Goal: Task Accomplishment & Management: Manage account settings

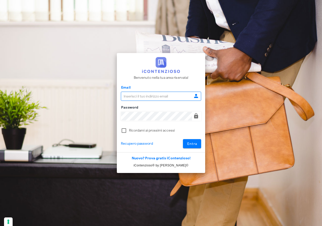
type input "[EMAIL_ADDRESS][DOMAIN_NAME]"
click at [198, 144] on button "Entra" at bounding box center [192, 143] width 18 height 9
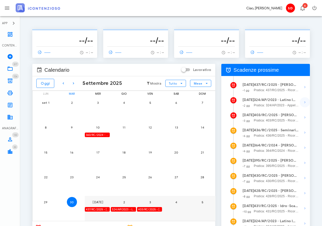
click at [306, 102] on icon "button" at bounding box center [305, 102] width 6 height 6
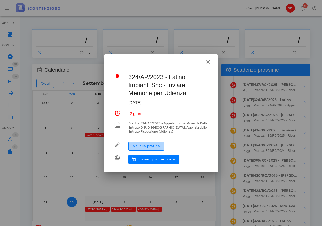
click at [147, 146] on span "Vai alla pratica" at bounding box center [146, 146] width 27 height 4
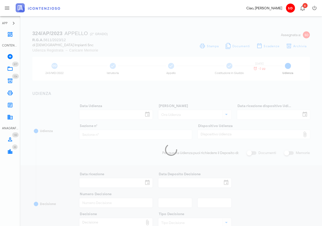
type input "13/10/2025"
type input "08:30"
type input "29/07/2025"
type input "12"
checkbox input "true"
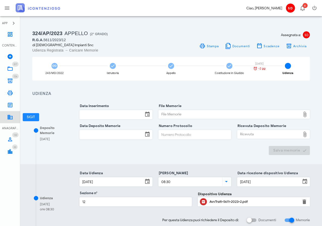
click at [11, 119] on icon at bounding box center [10, 117] width 6 height 6
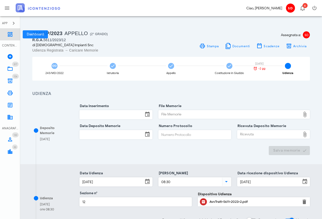
click at [10, 34] on icon at bounding box center [10, 34] width 6 height 6
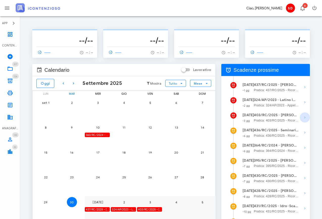
click at [305, 117] on icon "button" at bounding box center [305, 117] width 6 height 6
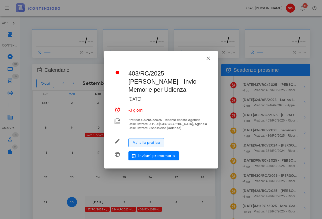
click at [148, 142] on span "Vai alla pratica" at bounding box center [146, 142] width 27 height 4
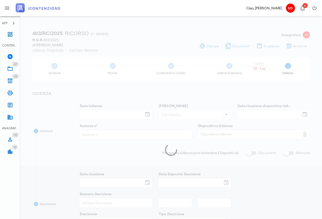
type input "14/10/2025"
type input "10:30"
type input "25/08/2025"
type input "3"
checkbox input "true"
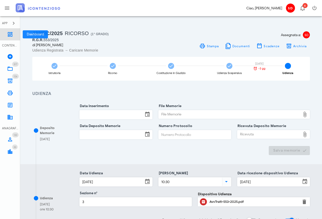
click at [8, 36] on icon at bounding box center [10, 34] width 6 height 6
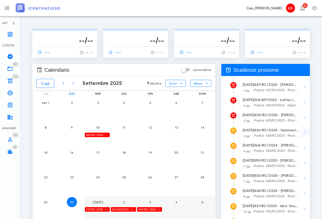
click at [305, 133] on icon "button" at bounding box center [305, 133] width 6 height 6
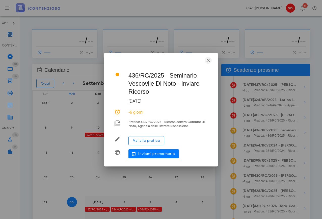
click at [208, 60] on icon "button" at bounding box center [208, 60] width 6 height 6
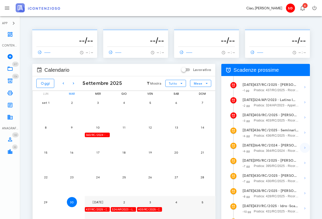
click at [305, 149] on icon "button" at bounding box center [305, 148] width 6 height 6
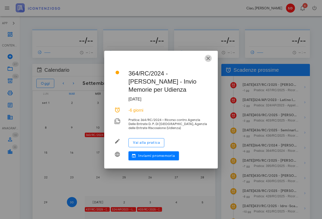
click at [208, 61] on icon "button" at bounding box center [208, 58] width 6 height 6
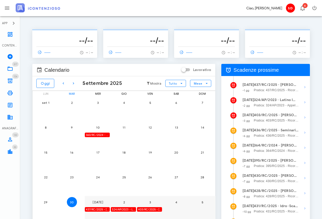
click at [270, 149] on span "Pratica: 364/RC/2024 - Ricorso contro Agenzia Delle Entrate D. P. Di [GEOGRAPHI…" at bounding box center [276, 150] width 45 height 5
click at [304, 148] on icon "button" at bounding box center [305, 148] width 6 height 6
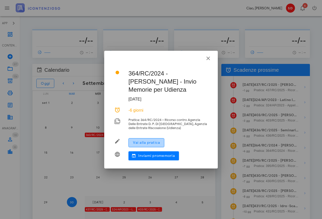
click at [147, 140] on span "Vai alla pratica" at bounding box center [146, 142] width 27 height 4
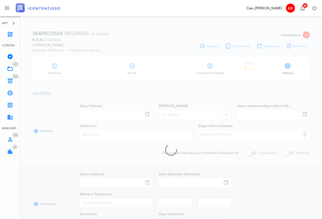
type input "[DATE]"
type input "11:30"
type input "[DATE]"
type input "4"
checkbox input "true"
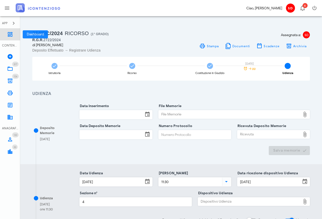
click at [11, 35] on icon at bounding box center [10, 34] width 6 height 6
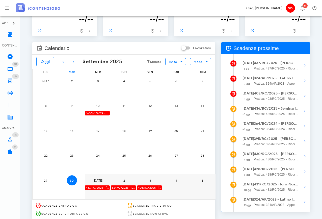
scroll to position [24, 0]
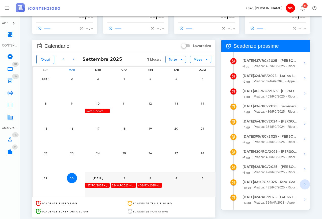
click at [306, 185] on icon "button" at bounding box center [305, 184] width 6 height 6
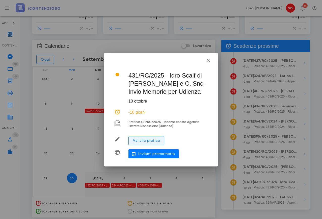
click at [153, 140] on span "Vai alla pratica" at bounding box center [146, 140] width 27 height 4
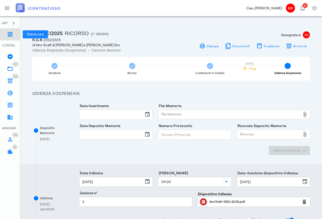
click at [7, 34] on link "Dashboard" at bounding box center [10, 34] width 20 height 12
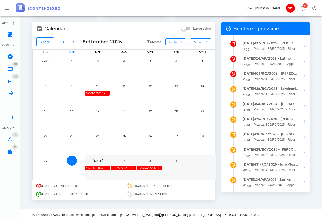
scroll to position [42, 0]
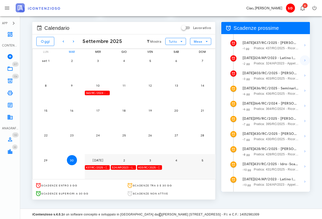
click at [304, 60] on icon "button" at bounding box center [305, 60] width 6 height 6
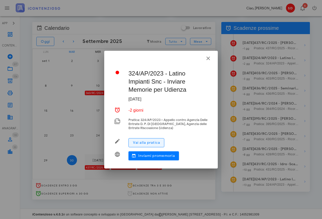
click at [147, 141] on span "Vai alla pratica" at bounding box center [146, 142] width 27 height 4
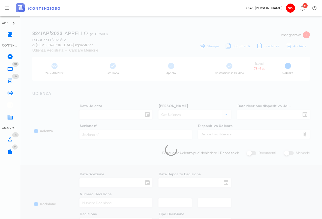
type input "[DATE]"
type input "08:30"
type input "[DATE]"
type input "12"
checkbox input "true"
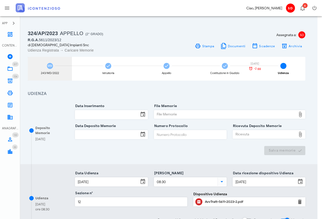
scroll to position [0, 6]
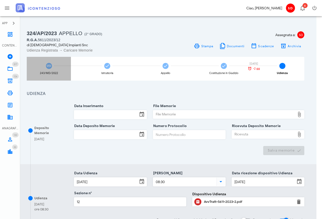
click at [49, 66] on icon at bounding box center [48, 65] width 5 height 5
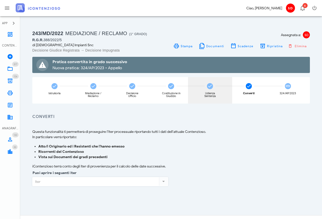
click at [210, 87] on icon at bounding box center [210, 86] width 5 height 5
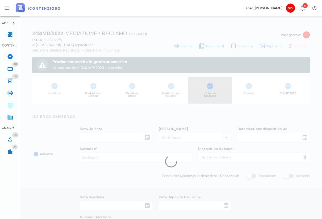
type input "28/07/2023"
type input "09:30"
type input "12/06/2023"
type input "5"
checkbox input "true"
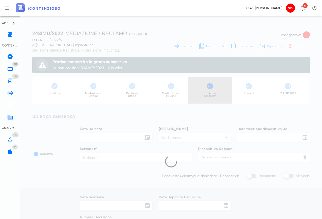
type input "21/09/2023"
type input "3495"
type input "2023"
type input "5"
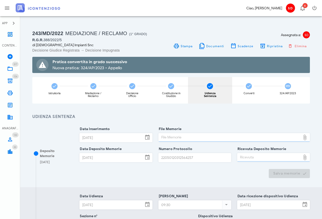
type input "Sentenza"
type input "Sfavorevole"
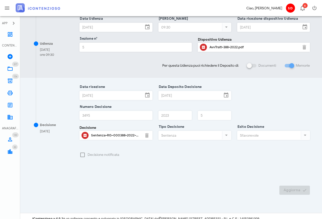
scroll to position [178, 0]
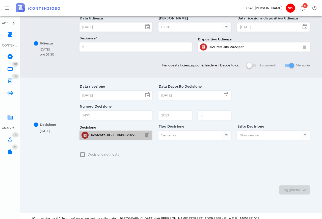
click at [107, 135] on div "Sentenza-RG-000388-2022-UD-28072023.pdf" at bounding box center [116, 135] width 50 height 4
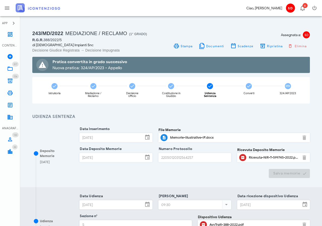
scroll to position [0, 0]
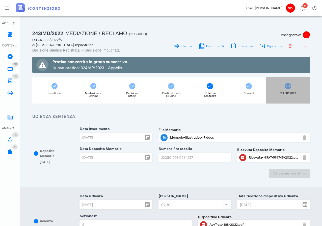
click at [289, 85] on icon at bounding box center [288, 86] width 5 height 5
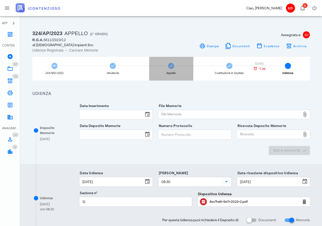
click at [172, 65] on icon at bounding box center [171, 65] width 5 height 5
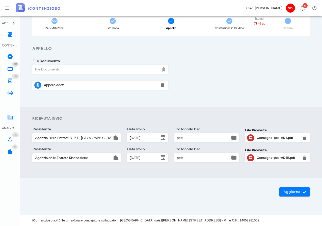
scroll to position [45, 0]
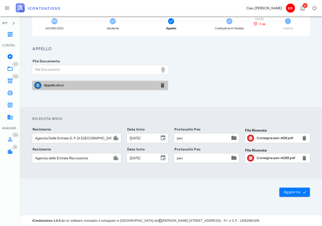
click at [51, 85] on div "Appello.docx" at bounding box center [100, 85] width 113 height 4
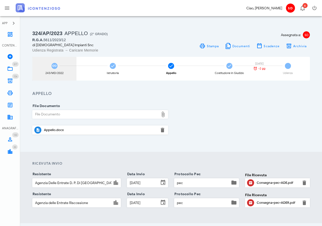
scroll to position [0, 0]
